Goal: Entertainment & Leisure: Consume media (video, audio)

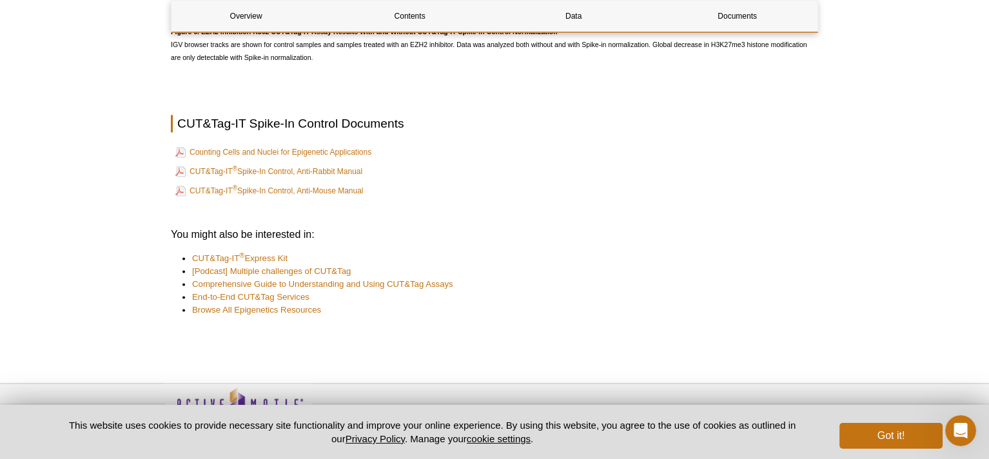
scroll to position [2708, 0]
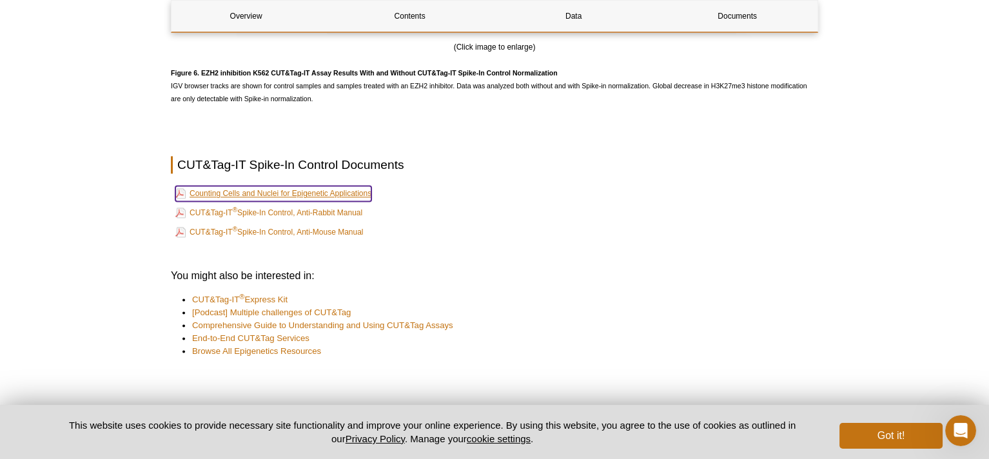
click at [327, 201] on link "Counting Cells and Nuclei for Epigenetic Applications" at bounding box center [273, 193] width 196 height 15
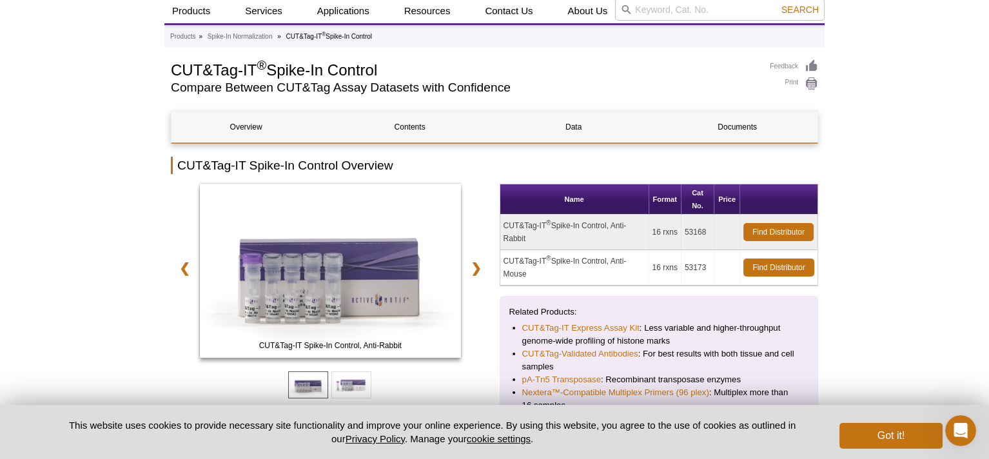
scroll to position [0, 0]
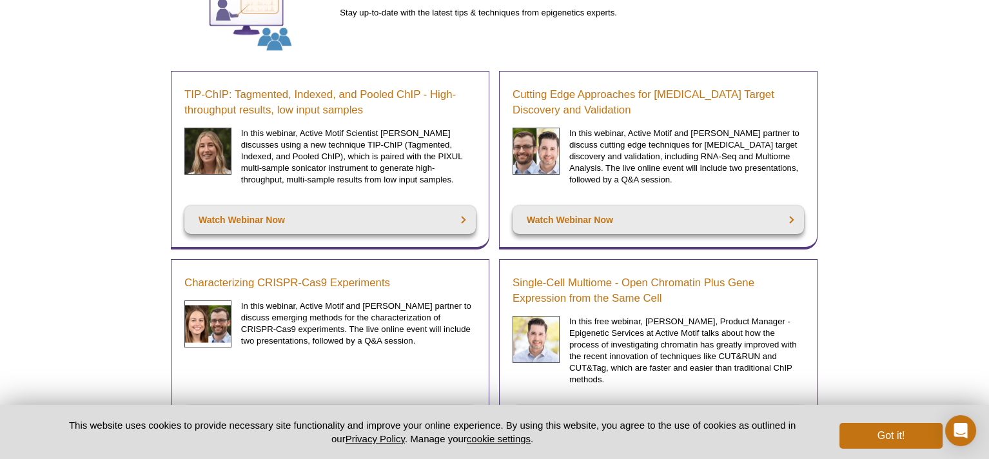
scroll to position [166, 0]
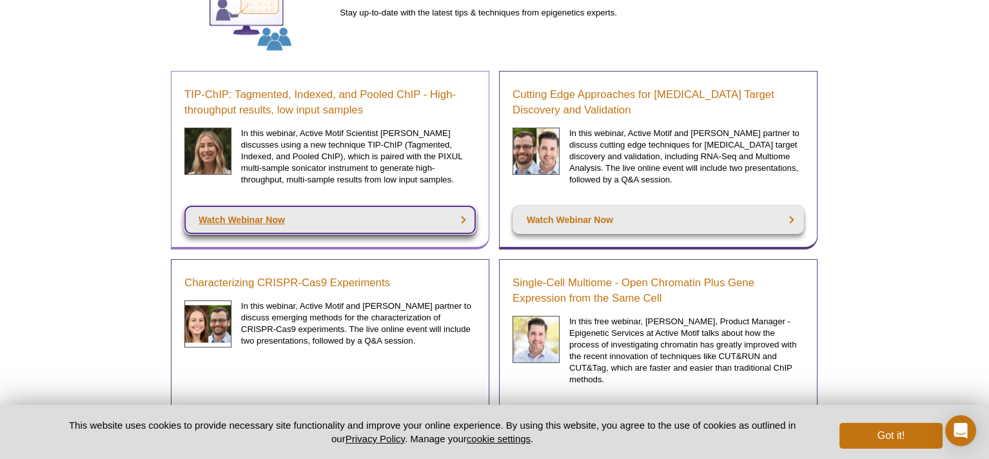
click at [417, 219] on link "Watch Webinar Now" at bounding box center [329, 220] width 291 height 28
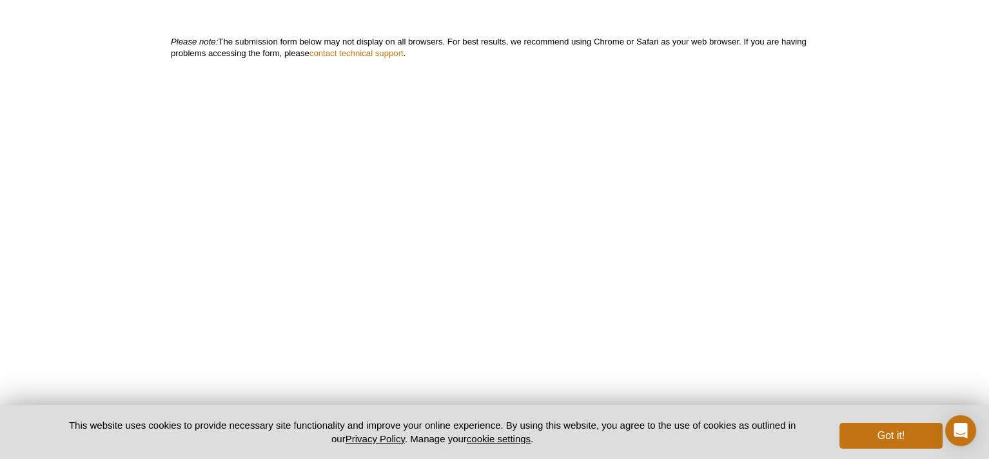
scroll to position [461, 0]
